Goal: Transaction & Acquisition: Book appointment/travel/reservation

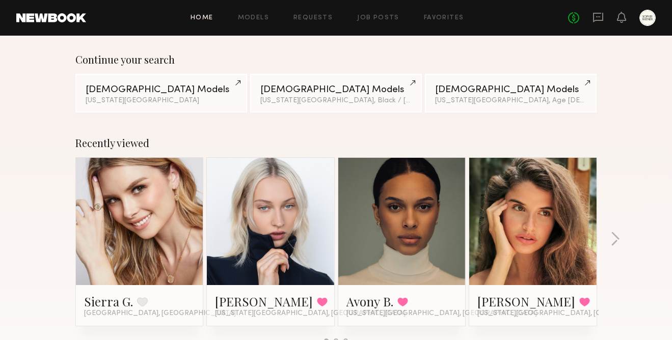
scroll to position [88, 0]
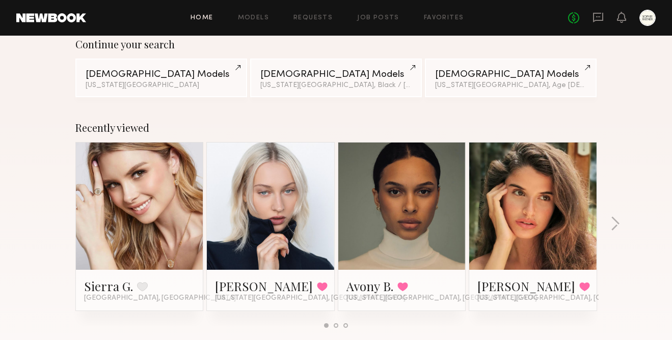
click at [109, 233] on link at bounding box center [140, 206] width 62 height 127
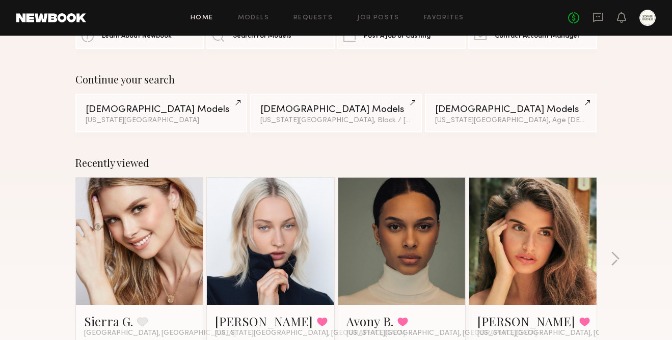
scroll to position [0, 0]
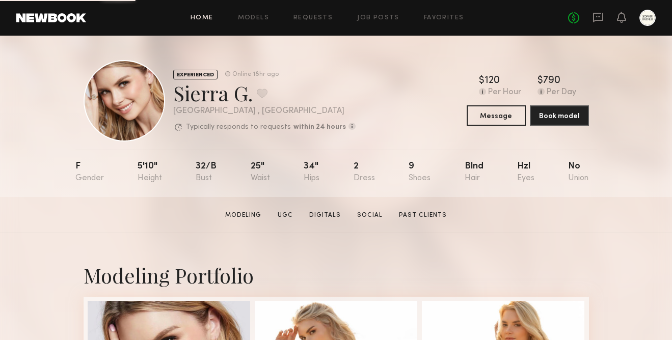
click at [205, 17] on link "Home" at bounding box center [202, 18] width 23 height 7
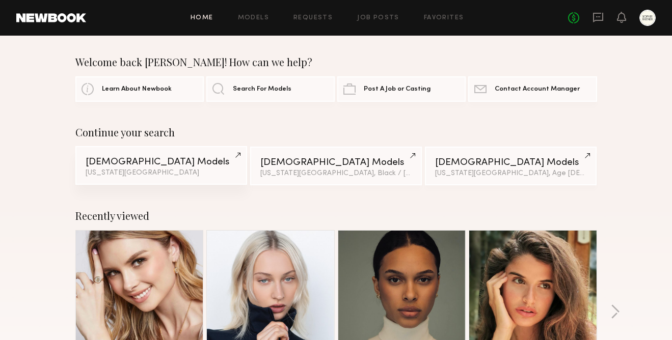
click at [176, 181] on link "Female Models New York City" at bounding box center [161, 165] width 172 height 39
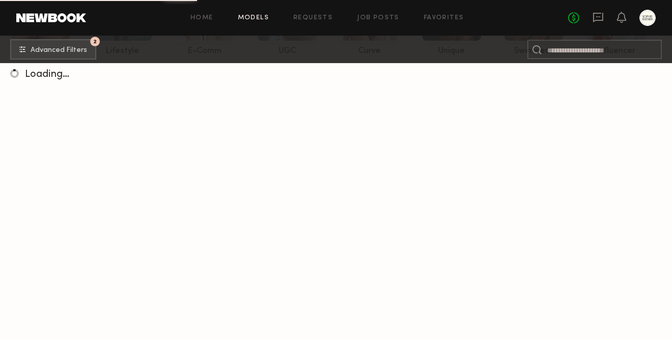
scroll to position [145, 0]
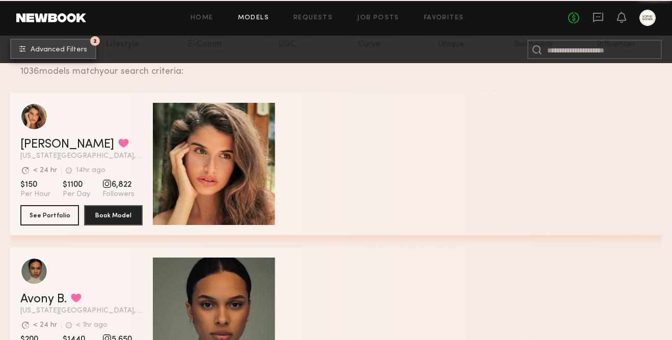
click at [65, 48] on span "Advanced Filters" at bounding box center [59, 49] width 57 height 7
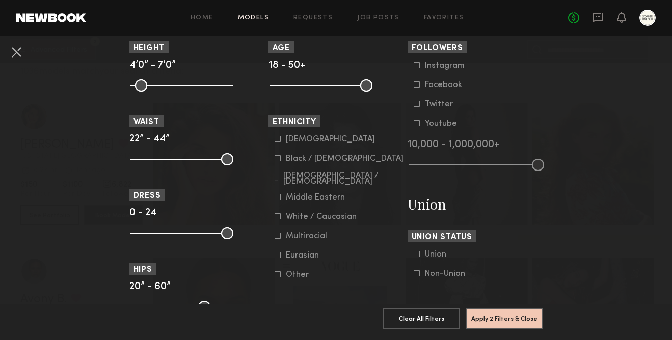
scroll to position [545, 0]
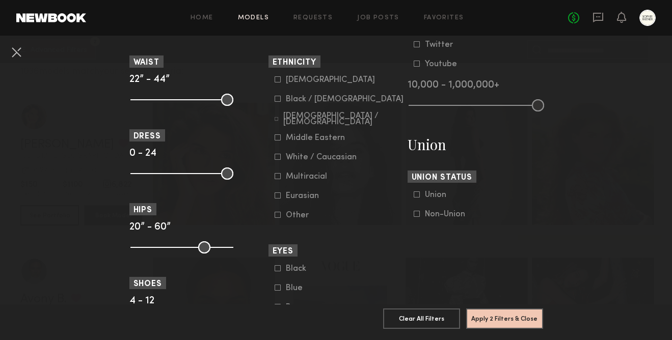
click at [296, 199] on div "Eurasian" at bounding box center [306, 196] width 40 height 6
click at [317, 160] on div "White / Caucasian" at bounding box center [321, 157] width 71 height 6
click at [292, 83] on div "[DEMOGRAPHIC_DATA]" at bounding box center [330, 80] width 89 height 6
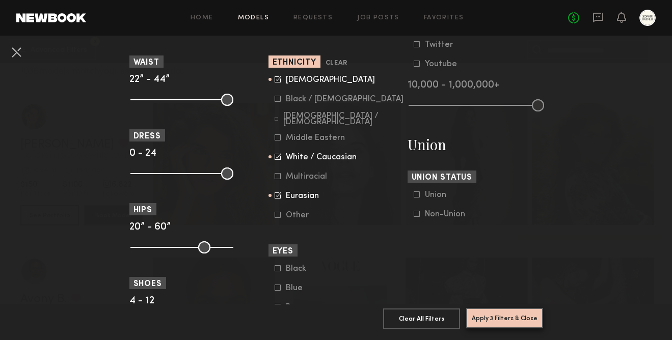
click at [529, 327] on button "Apply 3 Filters & Close" at bounding box center [504, 318] width 77 height 20
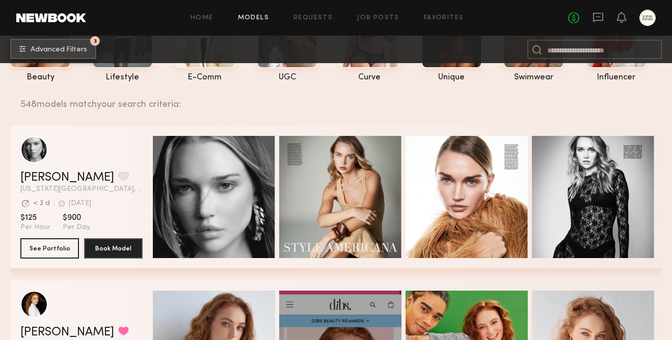
scroll to position [182, 0]
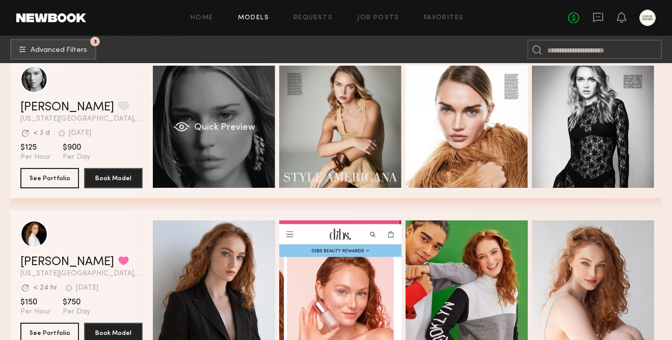
click at [226, 153] on div "Quick Preview" at bounding box center [214, 127] width 122 height 122
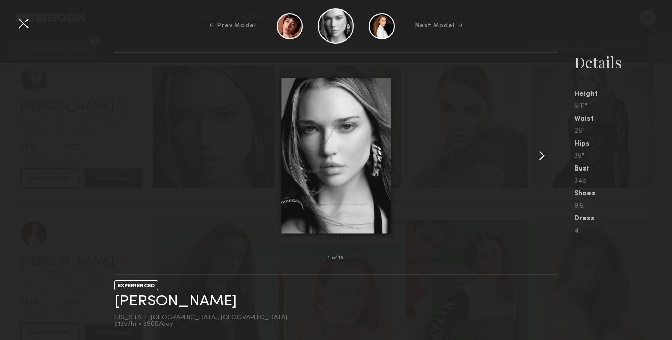
click at [544, 143] on div at bounding box center [549, 155] width 18 height 173
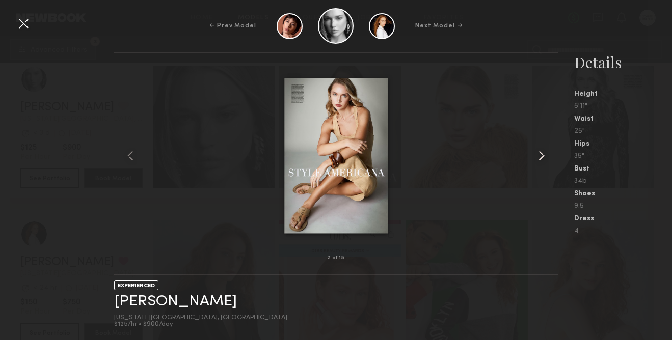
click at [541, 149] on common-icon at bounding box center [541, 156] width 16 height 16
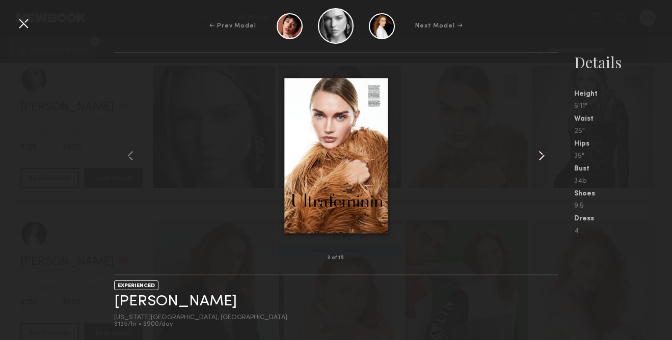
click at [541, 149] on common-icon at bounding box center [541, 156] width 16 height 16
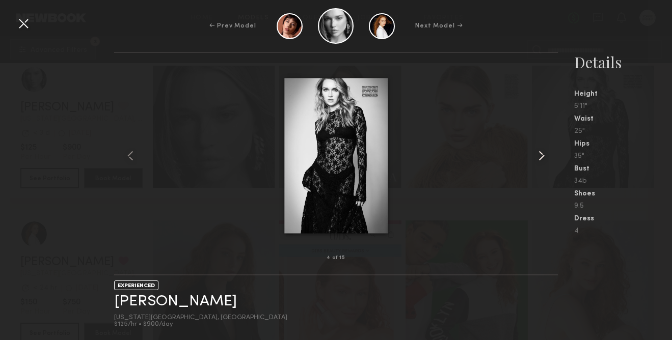
click at [541, 149] on common-icon at bounding box center [541, 156] width 16 height 16
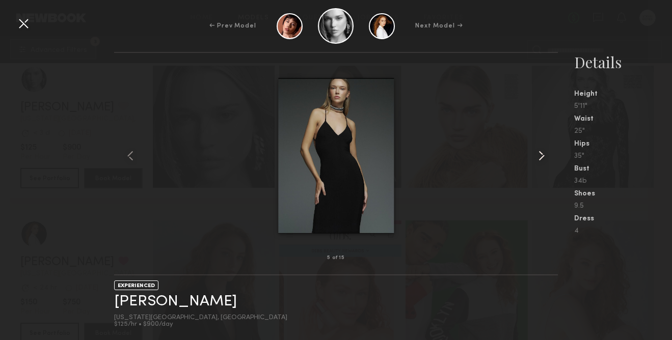
click at [541, 149] on common-icon at bounding box center [541, 156] width 16 height 16
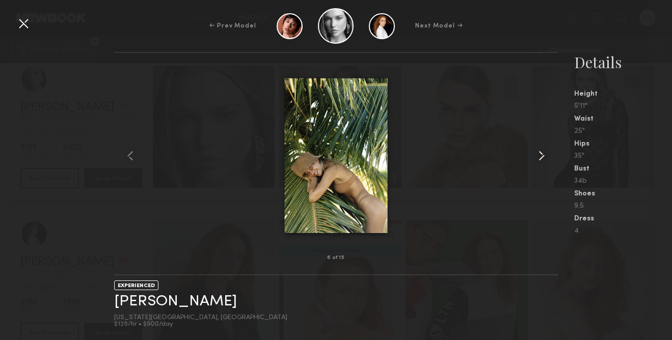
click at [541, 149] on common-icon at bounding box center [541, 156] width 16 height 16
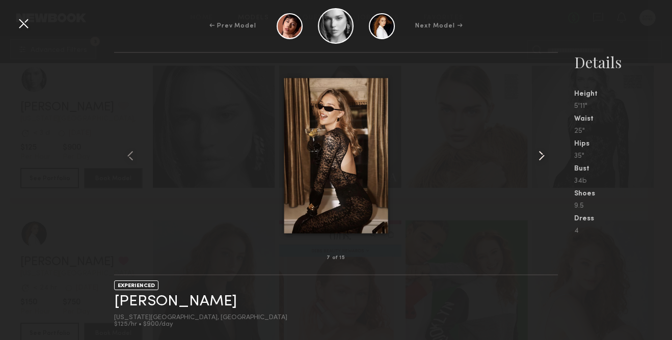
click at [541, 149] on common-icon at bounding box center [541, 156] width 16 height 16
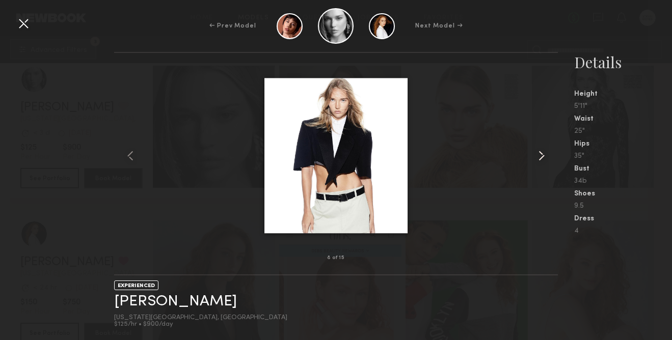
click at [541, 149] on common-icon at bounding box center [541, 156] width 16 height 16
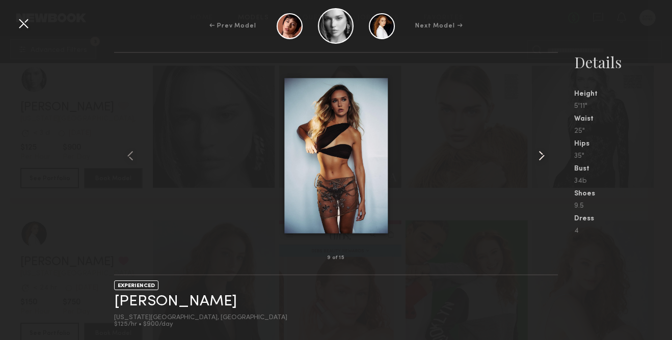
click at [541, 149] on common-icon at bounding box center [541, 156] width 16 height 16
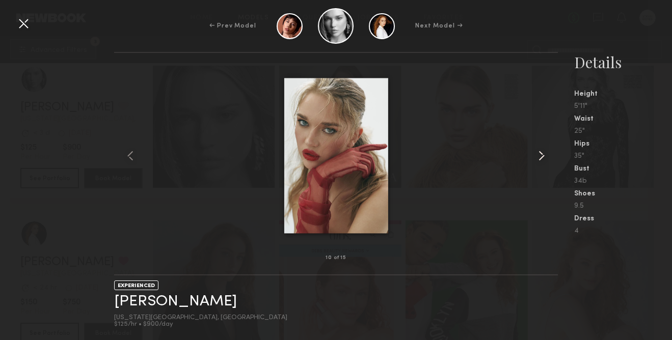
click at [541, 149] on common-icon at bounding box center [541, 156] width 16 height 16
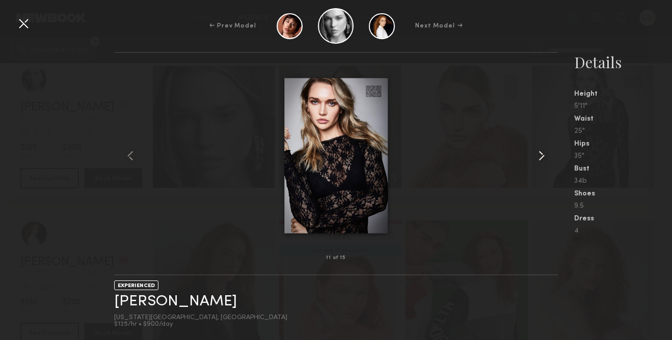
click at [541, 149] on common-icon at bounding box center [541, 156] width 16 height 16
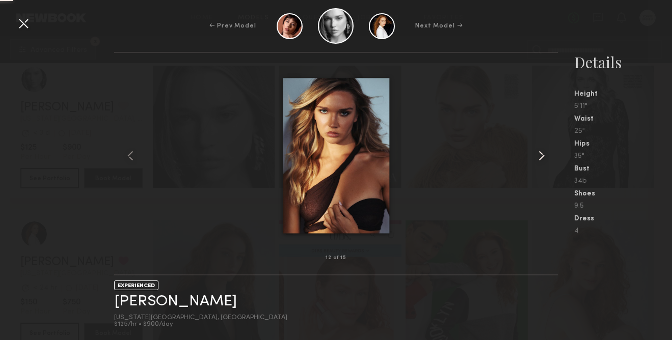
click at [541, 149] on common-icon at bounding box center [541, 156] width 16 height 16
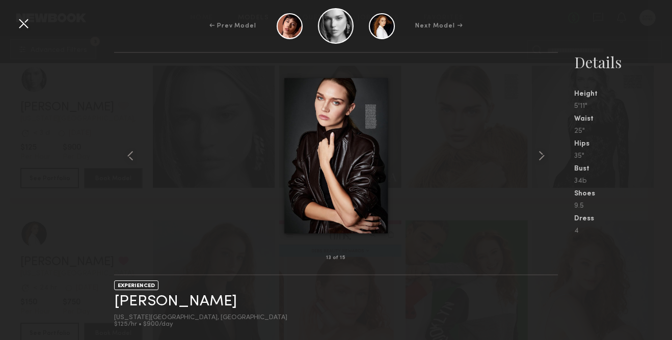
click at [20, 22] on div at bounding box center [23, 23] width 16 height 16
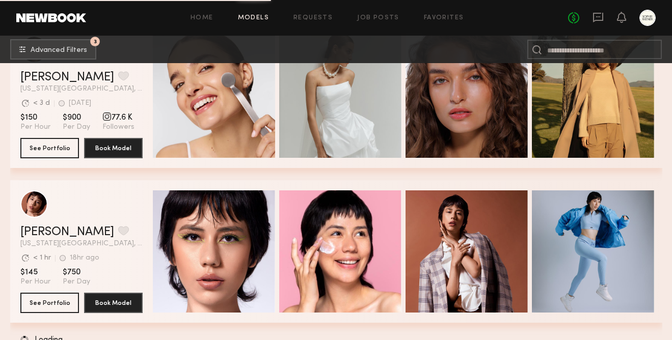
scroll to position [1783, 0]
